Goal: Information Seeking & Learning: Learn about a topic

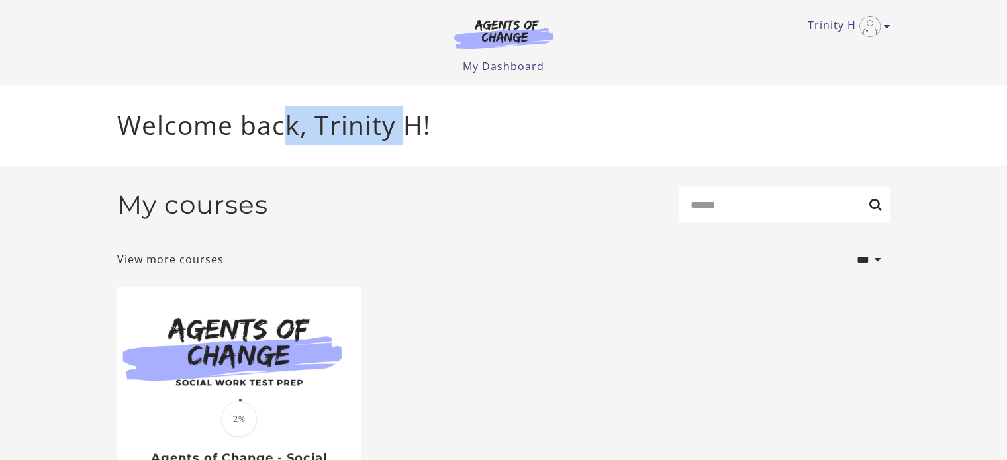
drag, startPoint x: 289, startPoint y: 126, endPoint x: 410, endPoint y: 111, distance: 122.1
click at [410, 111] on p "Welcome back, Trinity H!" at bounding box center [503, 125] width 773 height 39
drag, startPoint x: 424, startPoint y: 121, endPoint x: 316, endPoint y: 122, distance: 107.9
click at [316, 122] on p "Welcome back, Trinity H!" at bounding box center [503, 125] width 773 height 39
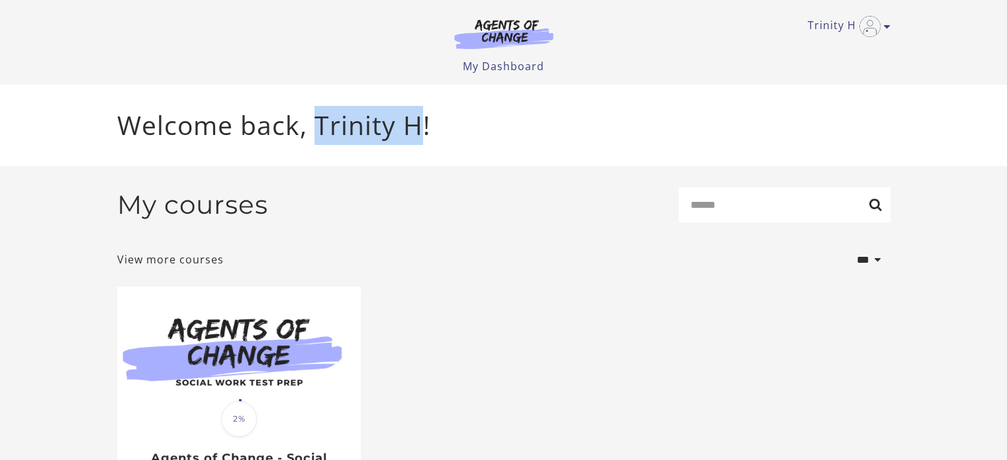
click at [317, 120] on p "Welcome back, Trinity H!" at bounding box center [503, 125] width 773 height 39
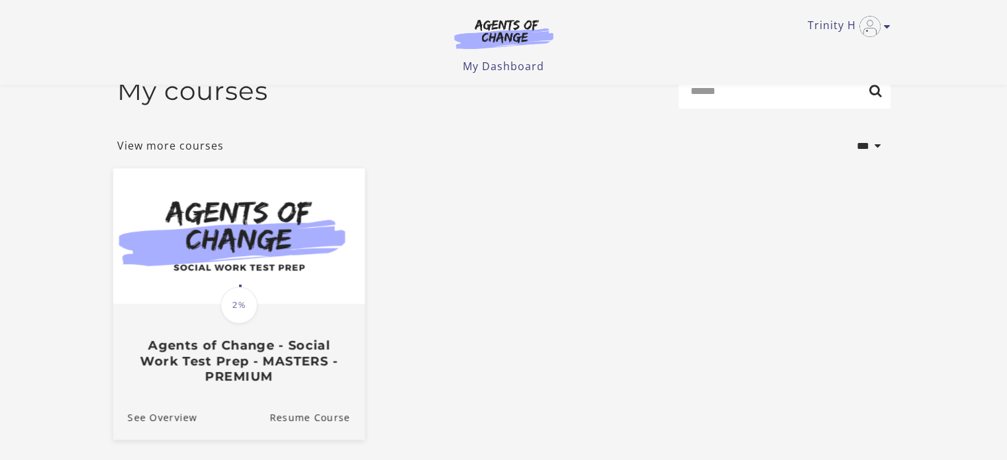
scroll to position [28, 0]
click at [357, 336] on div "Translation missing: en.liquid.partials.dashboard_course_card.progress_descript…" at bounding box center [239, 345] width 252 height 79
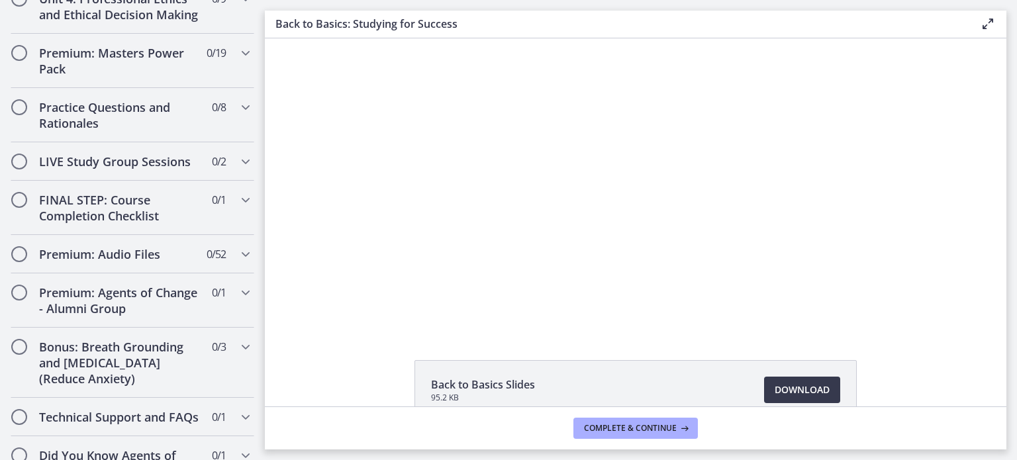
scroll to position [1205, 0]
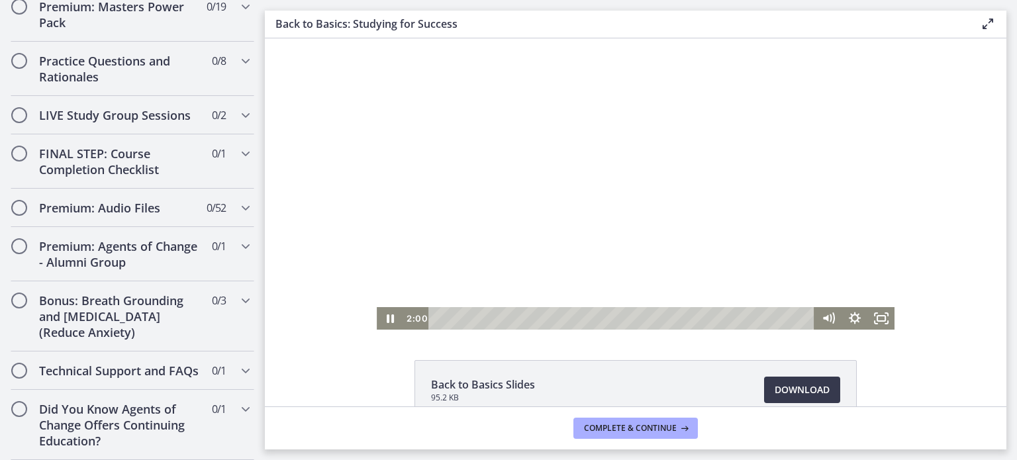
click at [586, 228] on div at bounding box center [636, 183] width 518 height 291
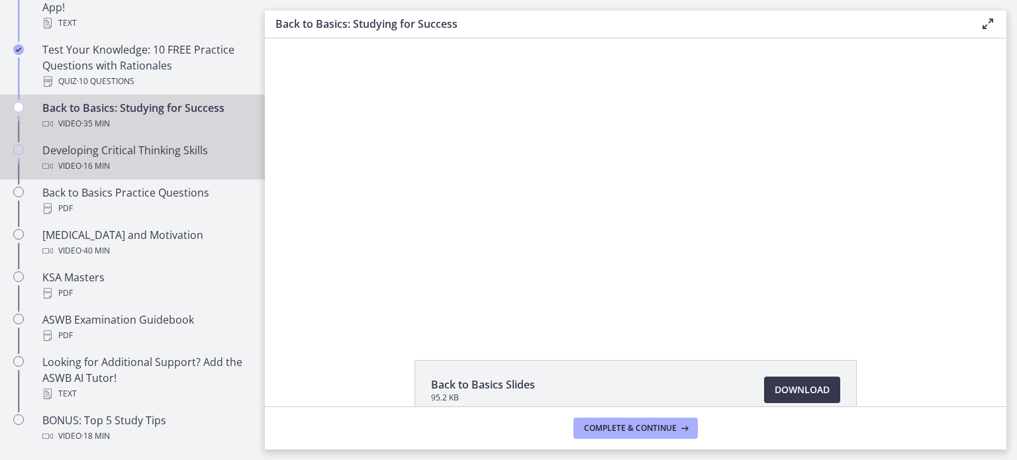
scroll to position [377, 0]
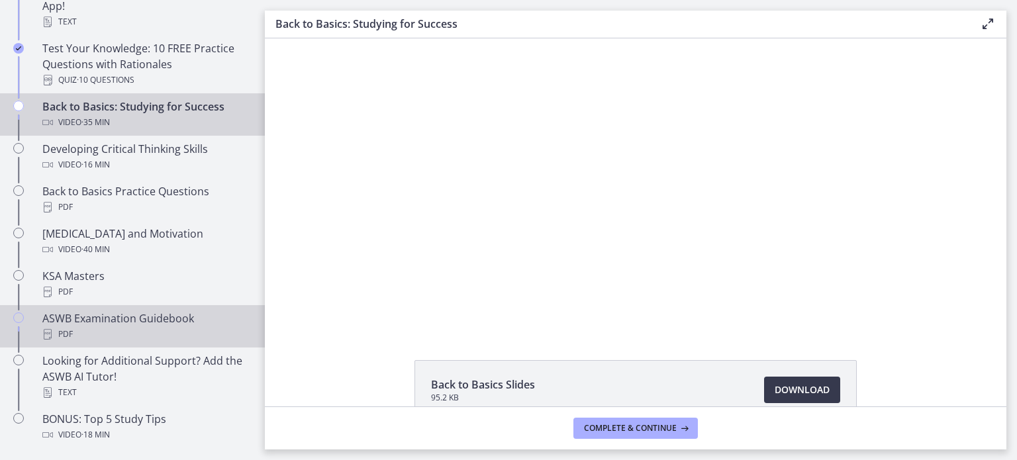
click at [165, 320] on div "ASWB Examination Guidebook PDF" at bounding box center [145, 326] width 207 height 32
